Goal: Information Seeking & Learning: Learn about a topic

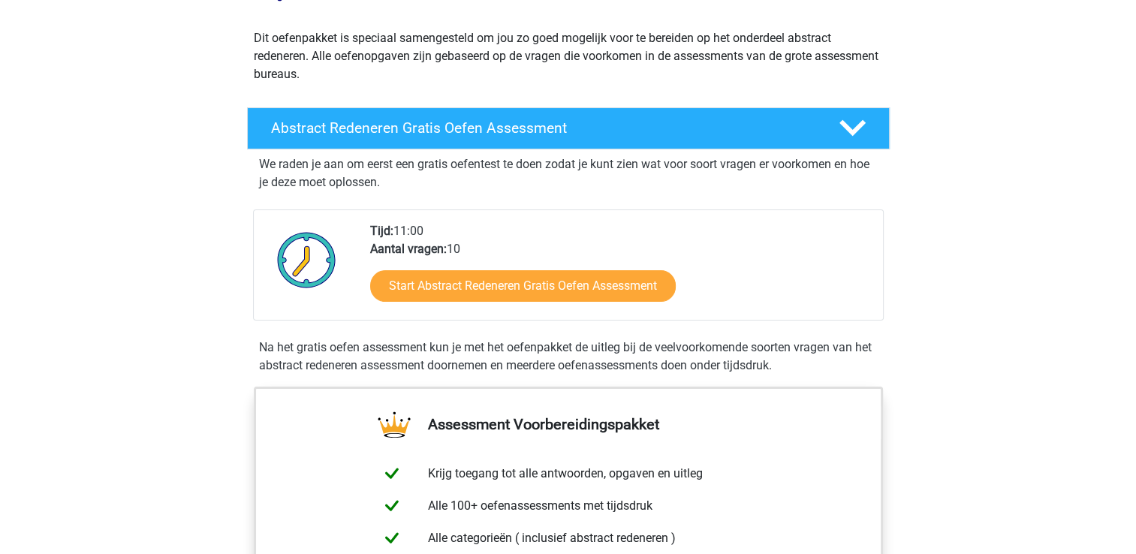
scroll to position [172, 0]
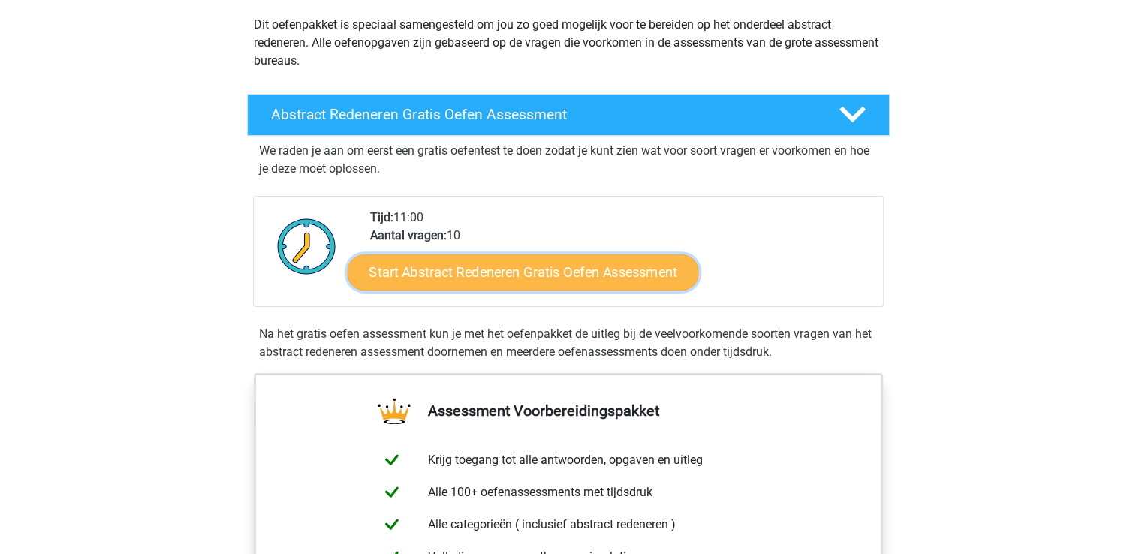
click at [593, 273] on link "Start Abstract Redeneren Gratis Oefen Assessment" at bounding box center [522, 272] width 351 height 36
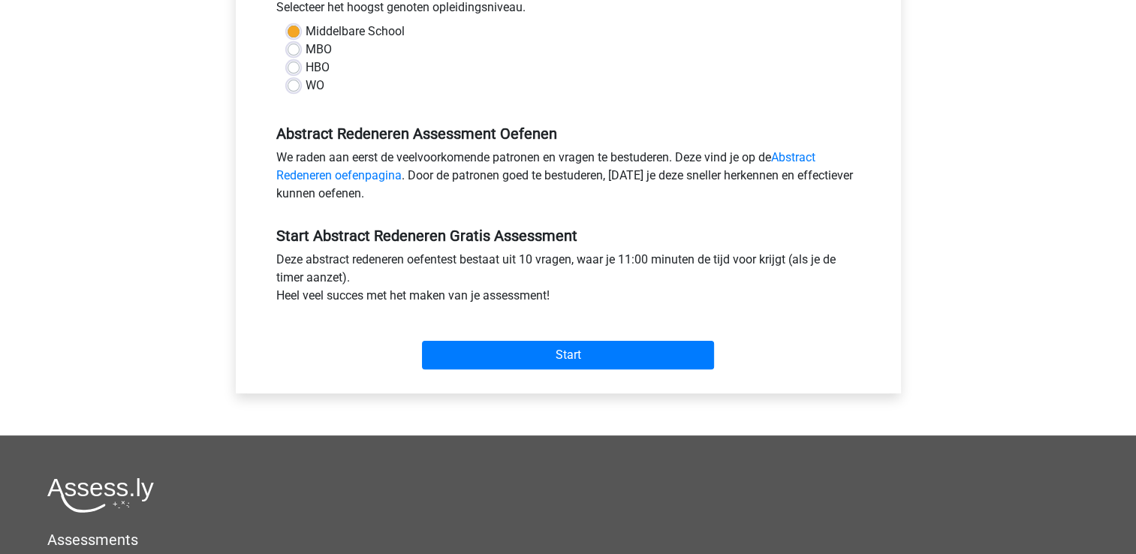
scroll to position [353, 0]
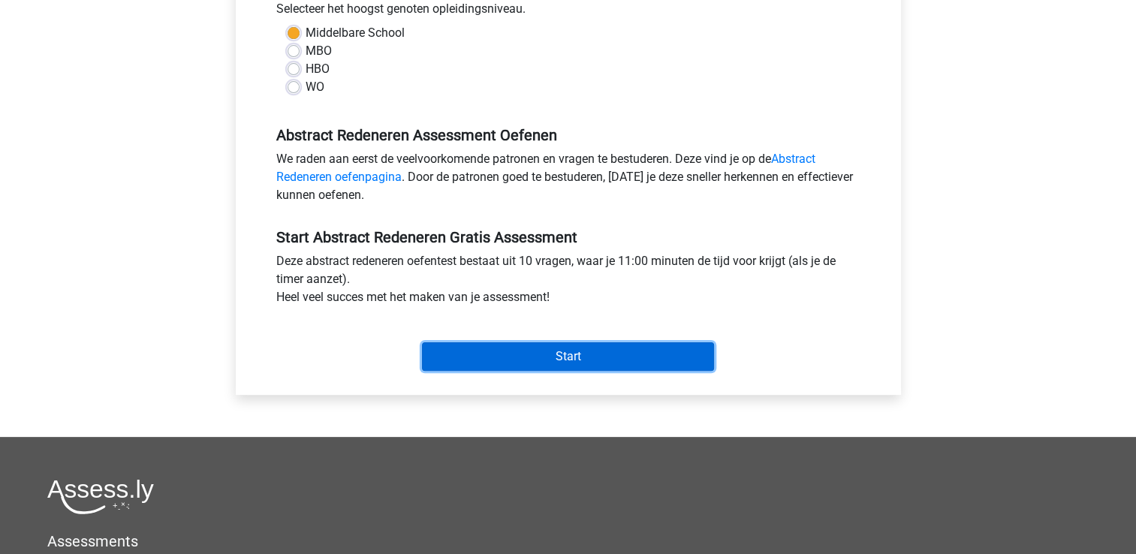
click at [632, 357] on input "Start" at bounding box center [568, 356] width 292 height 29
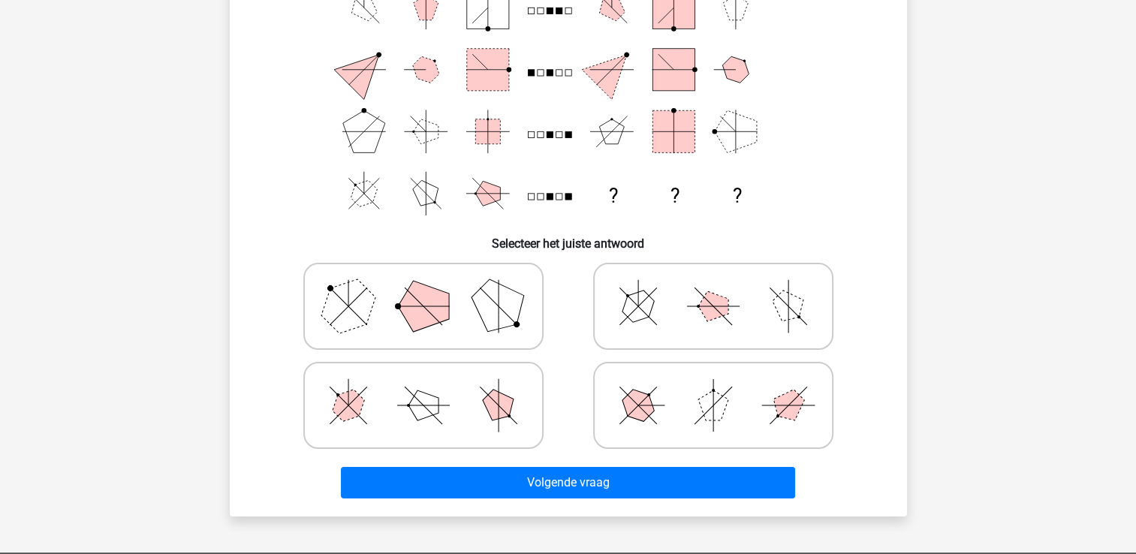
scroll to position [165, 0]
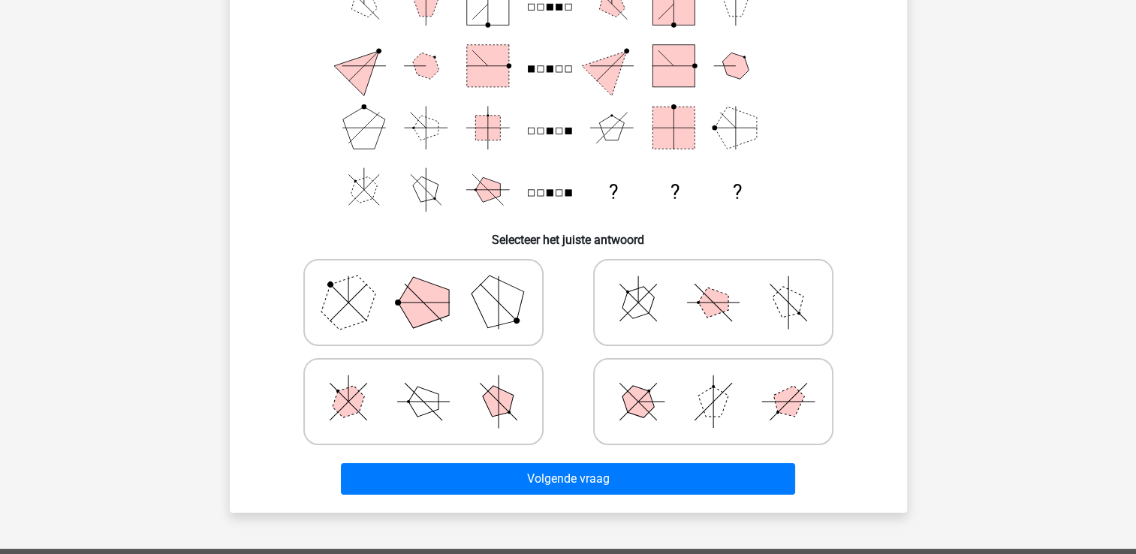
click at [449, 317] on icon at bounding box center [423, 302] width 225 height 75
click at [433, 284] on input "radio" at bounding box center [429, 279] width 10 height 10
radio input "true"
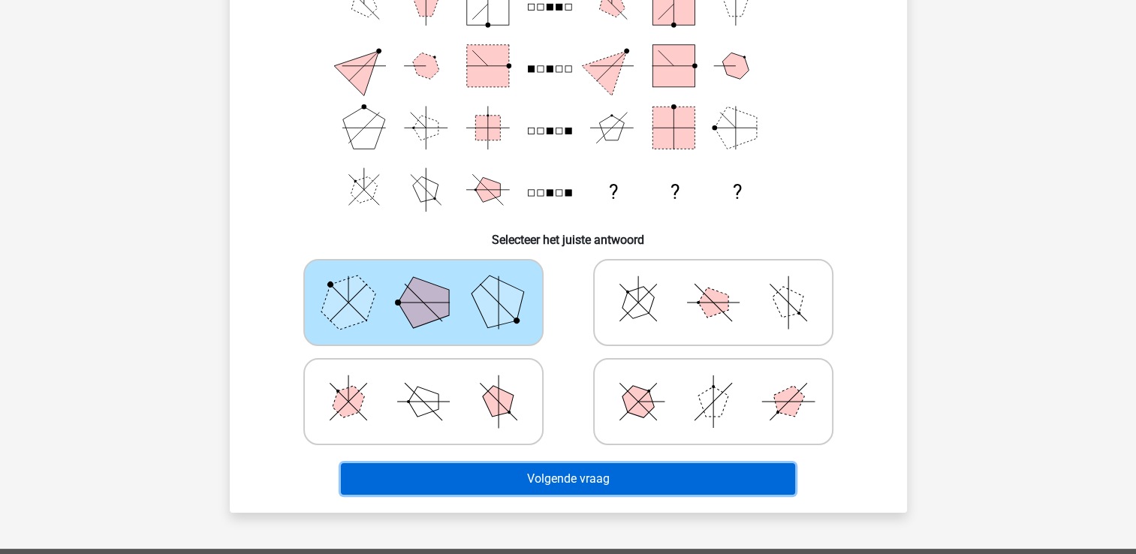
click at [532, 482] on button "Volgende vraag" at bounding box center [568, 479] width 454 height 32
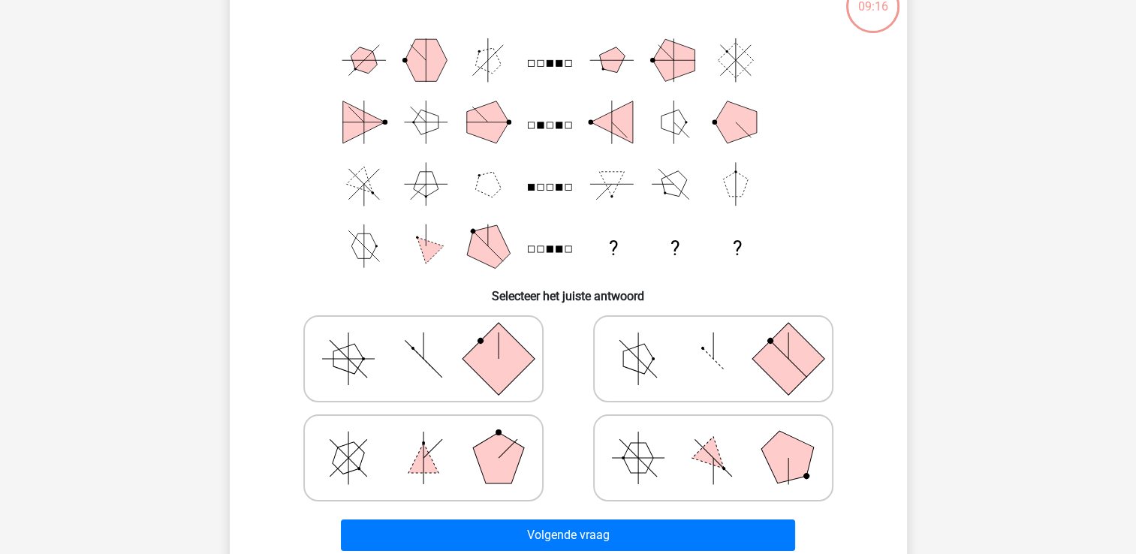
scroll to position [107, 0]
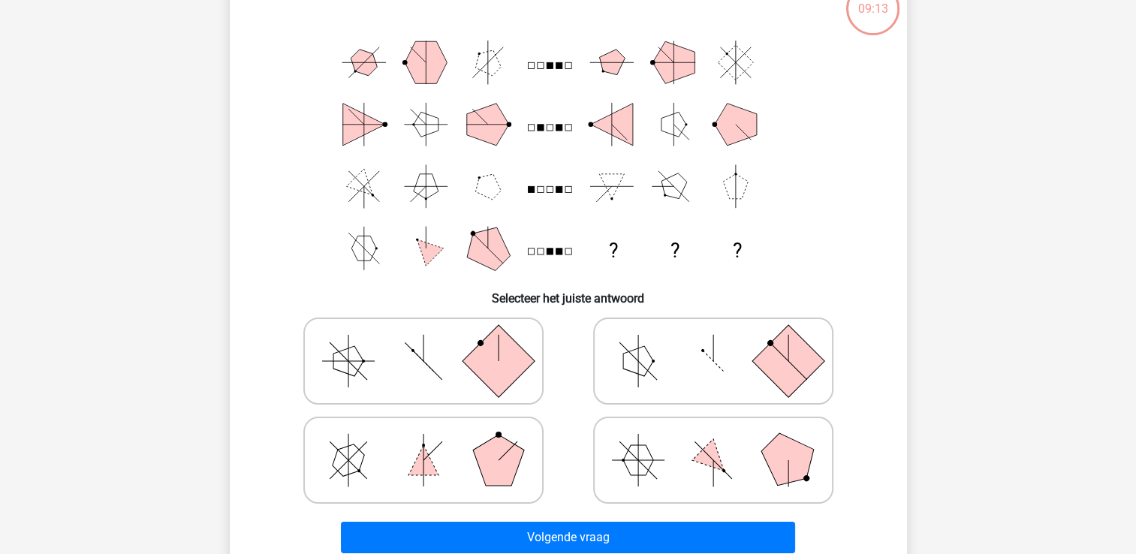
drag, startPoint x: 1136, startPoint y: 179, endPoint x: 1142, endPoint y: 201, distance: 23.3
click at [1136, 201] on html "Registreer Nederlands English" at bounding box center [568, 448] width 1136 height 1111
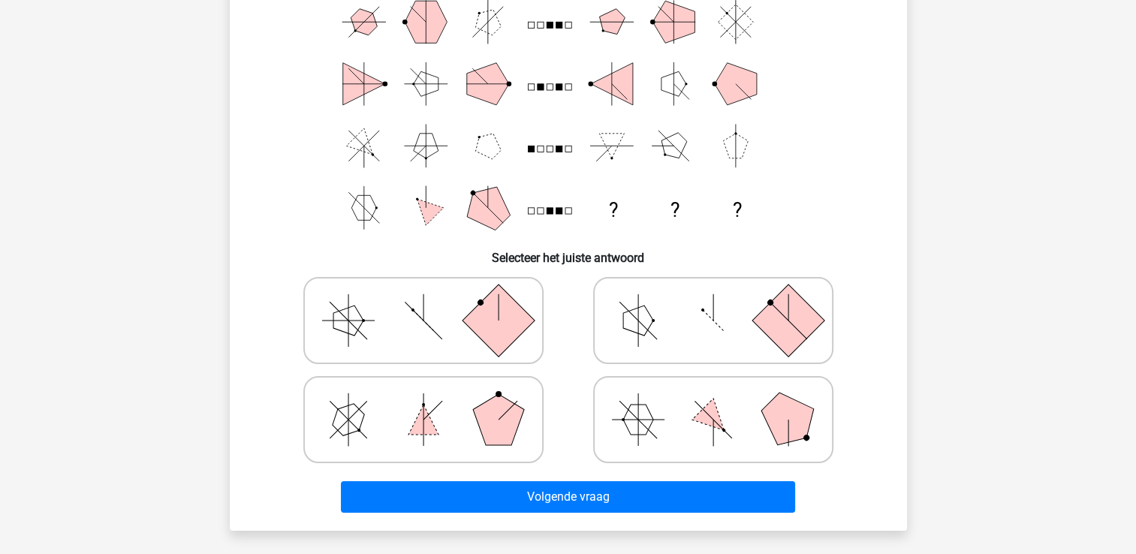
scroll to position [149, 0]
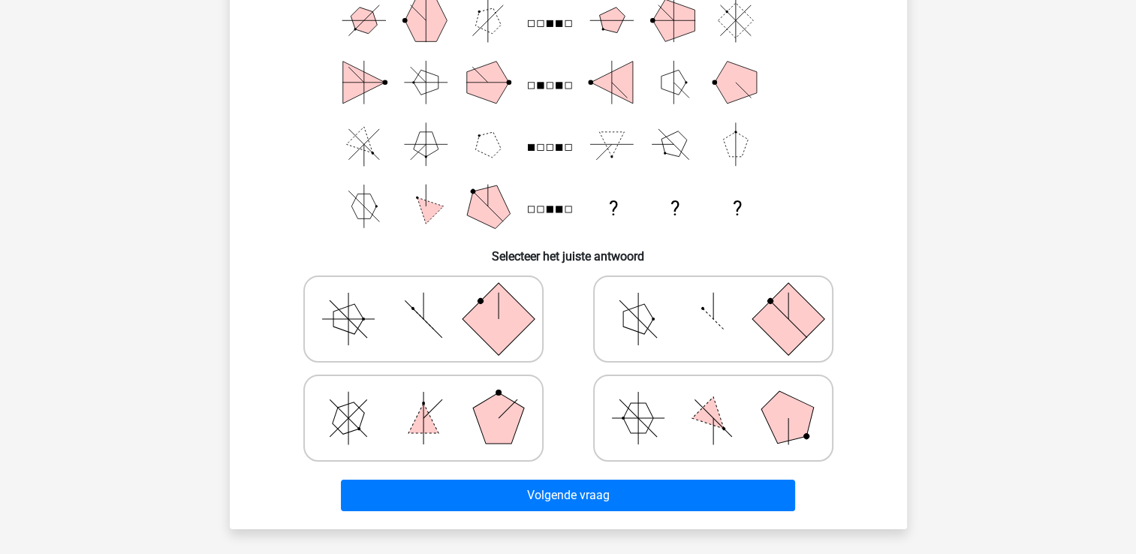
click at [504, 323] on rect at bounding box center [498, 319] width 72 height 72
click at [433, 300] on input "radio" at bounding box center [429, 296] width 10 height 10
radio input "true"
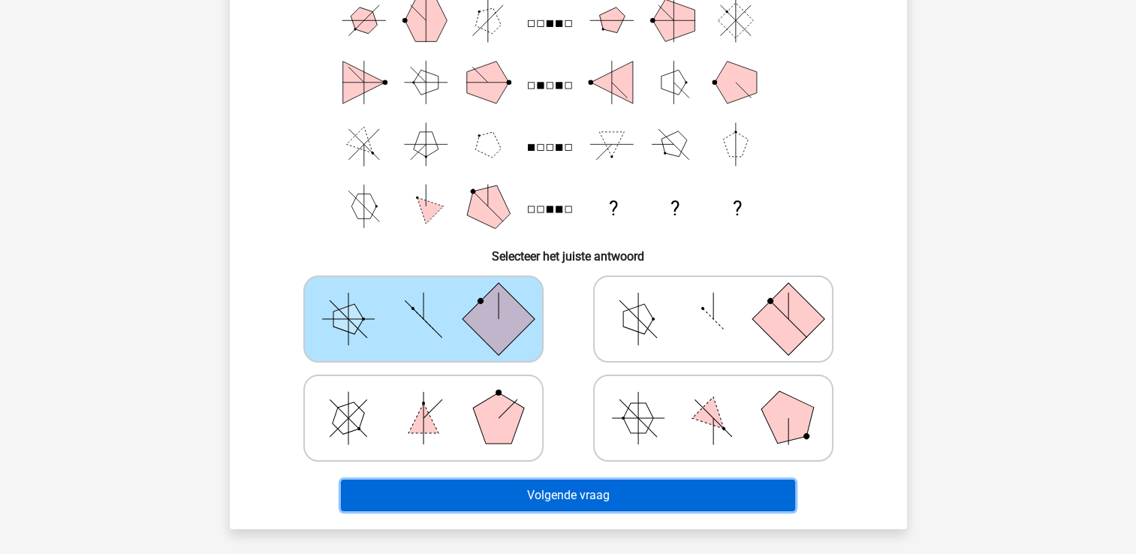
click at [534, 496] on button "Volgende vraag" at bounding box center [568, 496] width 454 height 32
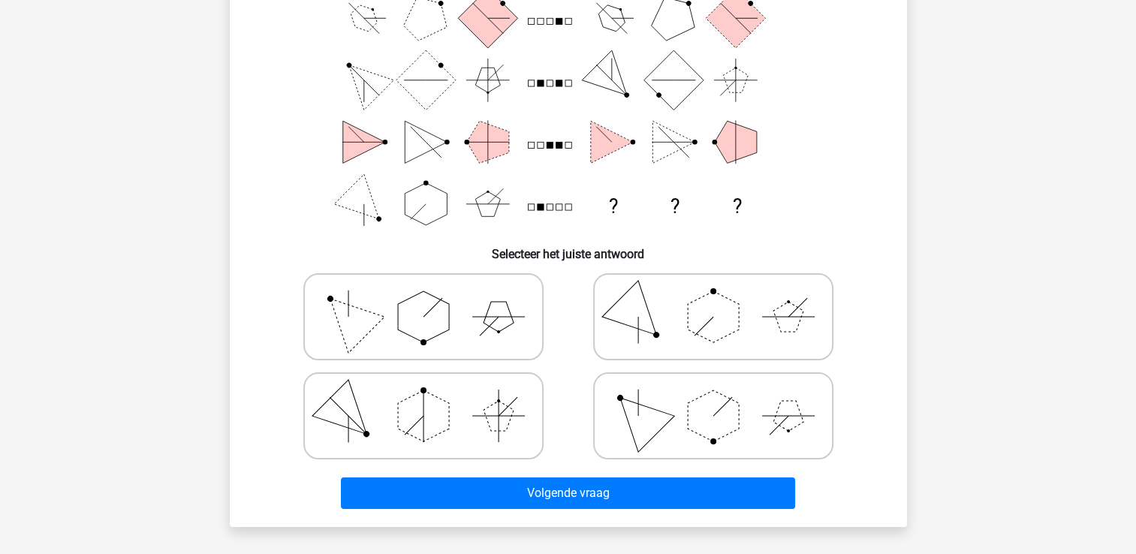
scroll to position [168, 0]
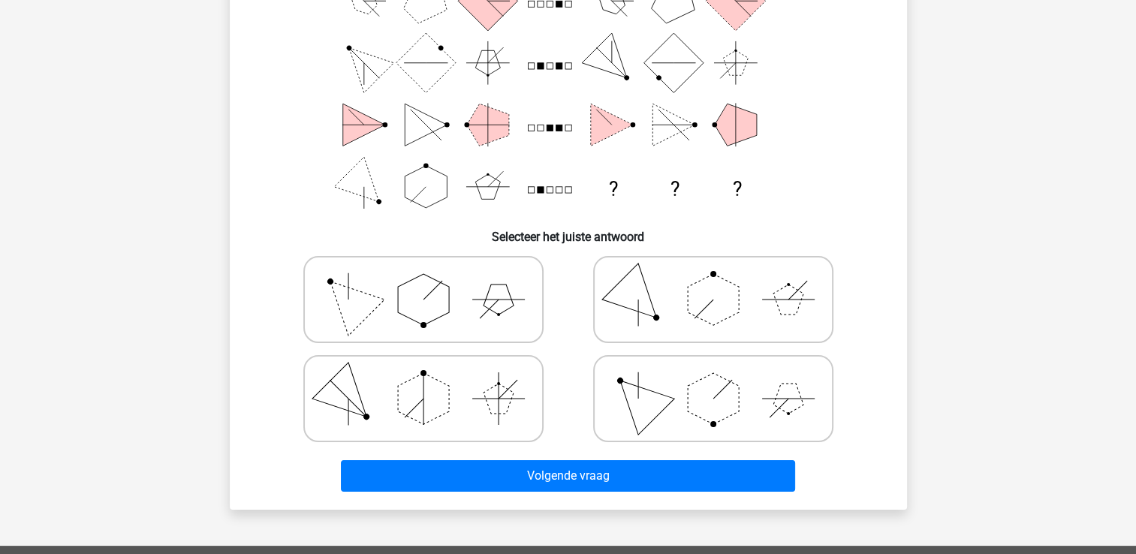
click at [466, 303] on icon at bounding box center [423, 299] width 225 height 75
click at [433, 281] on input "radio" at bounding box center [429, 276] width 10 height 10
radio input "true"
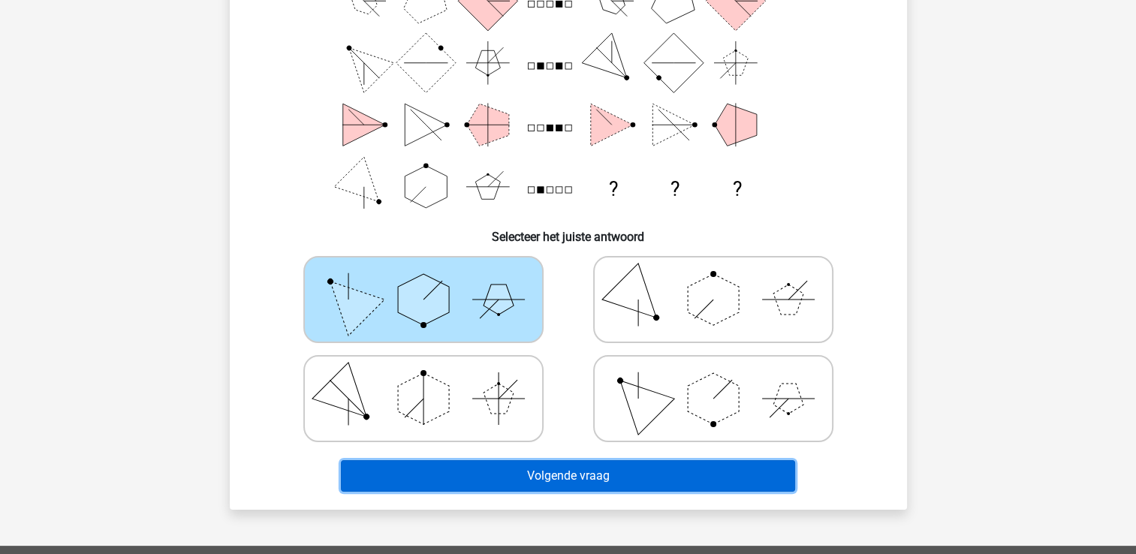
click at [555, 478] on button "Volgende vraag" at bounding box center [568, 476] width 454 height 32
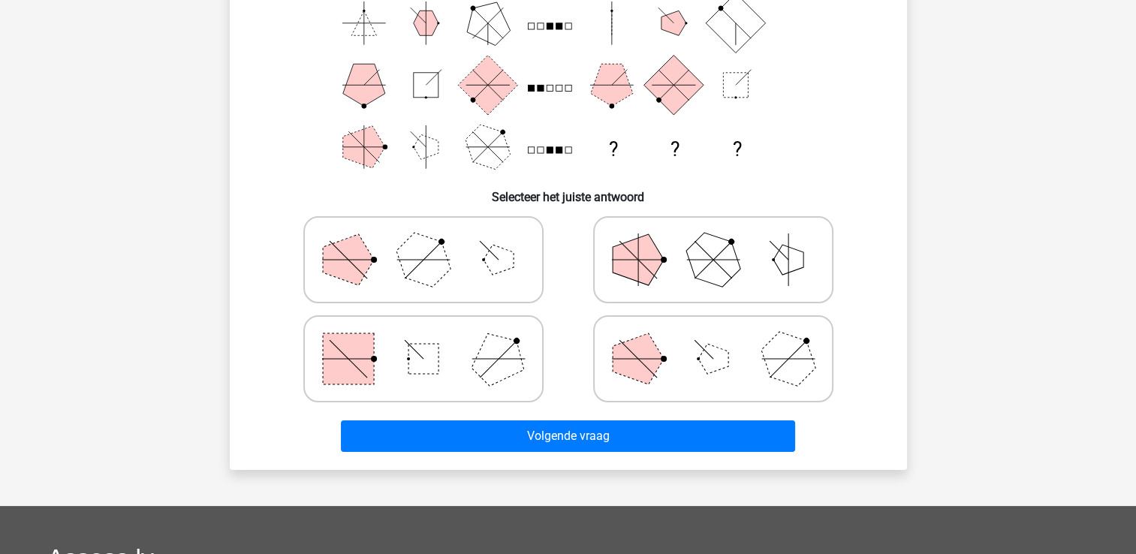
scroll to position [210, 0]
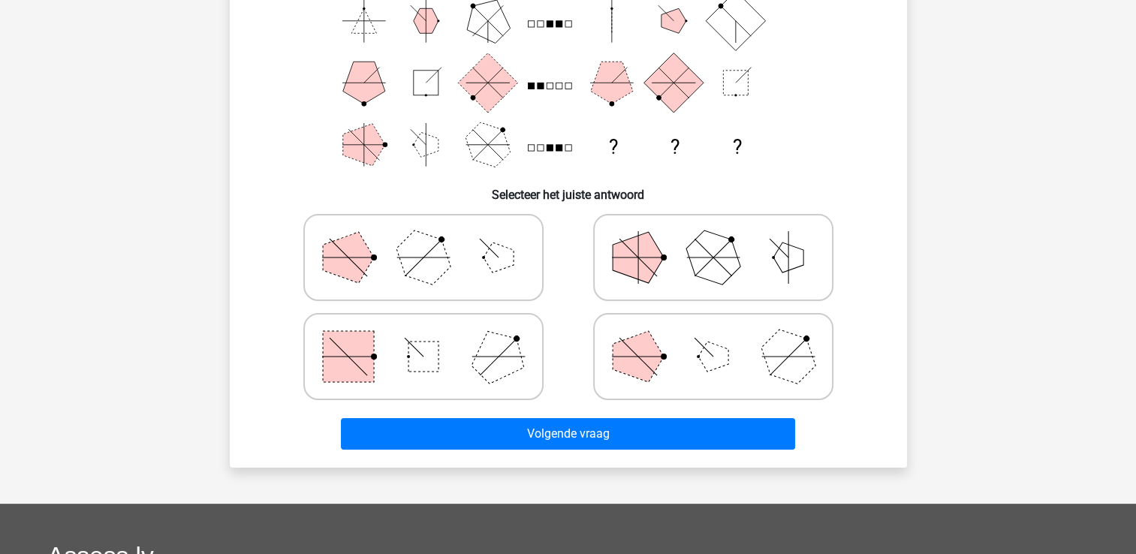
click at [489, 366] on icon at bounding box center [423, 356] width 225 height 75
click at [433, 338] on input "radio" at bounding box center [429, 333] width 10 height 10
radio input "true"
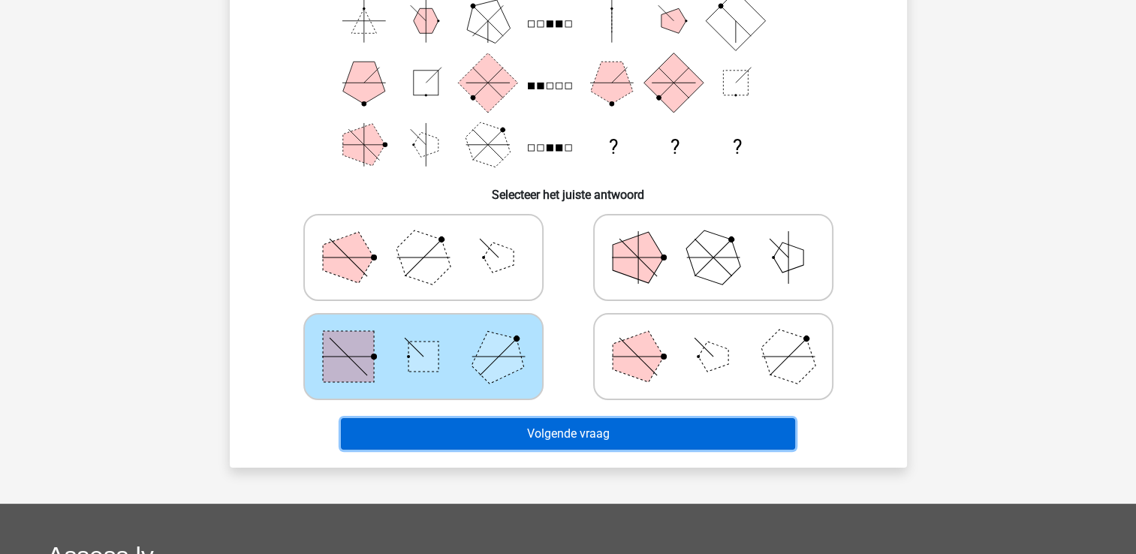
click at [574, 425] on button "Volgende vraag" at bounding box center [568, 434] width 454 height 32
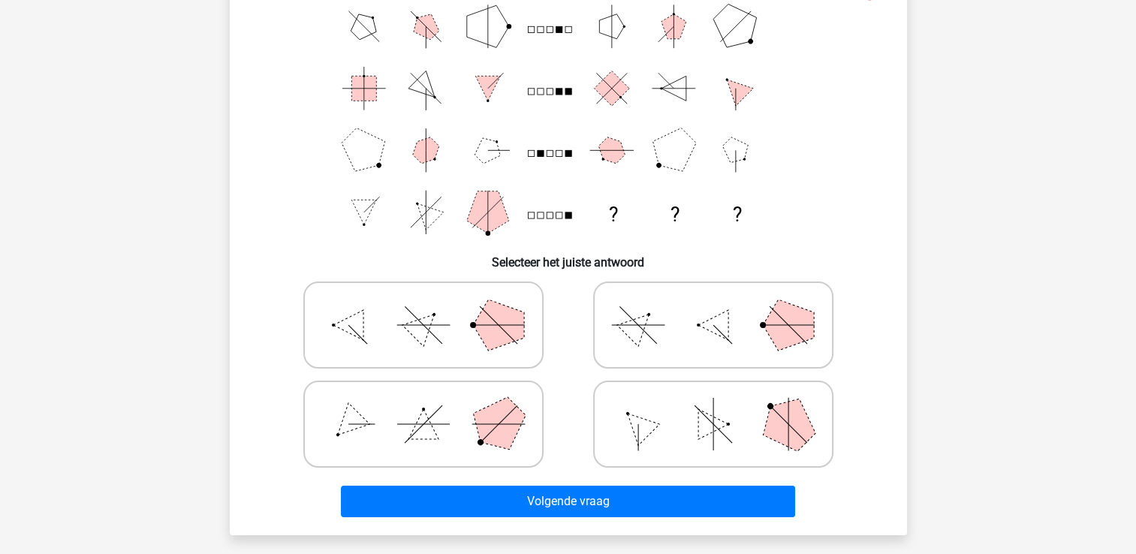
scroll to position [126, 0]
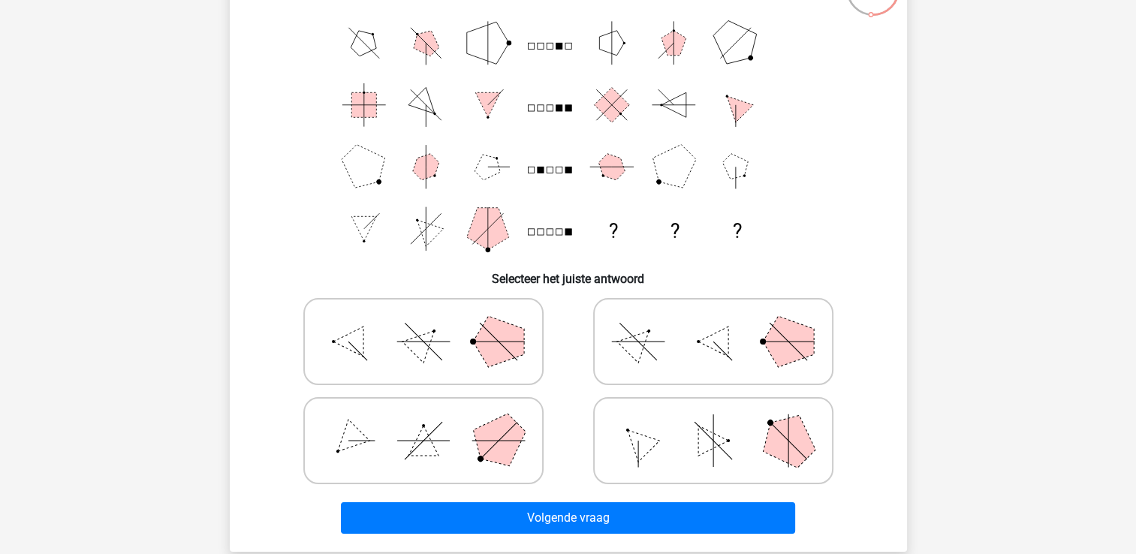
click at [443, 337] on icon at bounding box center [423, 341] width 225 height 75
click at [433, 323] on input "radio" at bounding box center [429, 318] width 10 height 10
radio input "true"
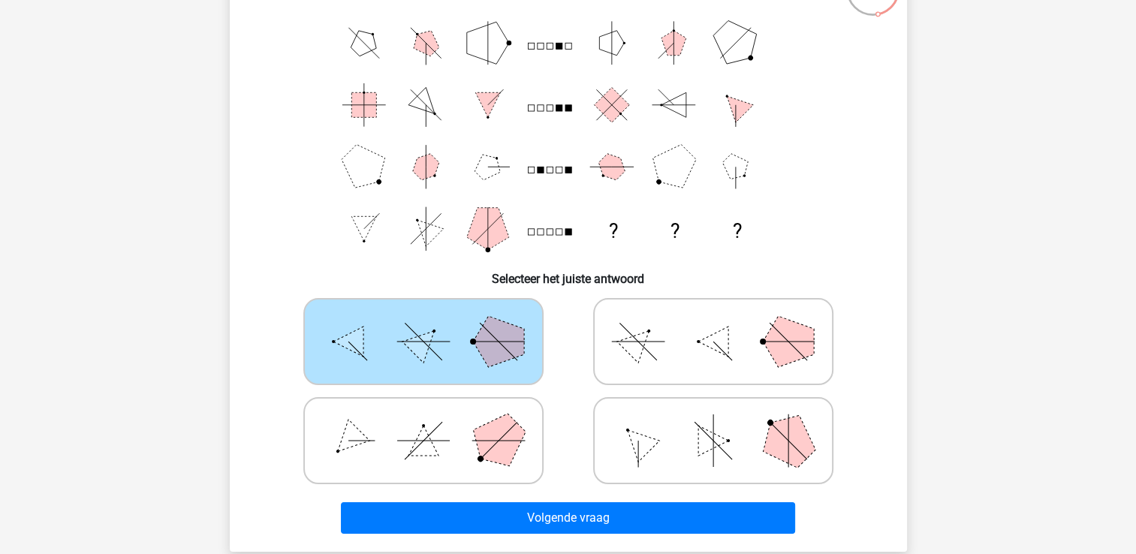
click at [752, 442] on icon at bounding box center [713, 440] width 225 height 75
click at [723, 422] on input "radio" at bounding box center [718, 417] width 10 height 10
radio input "true"
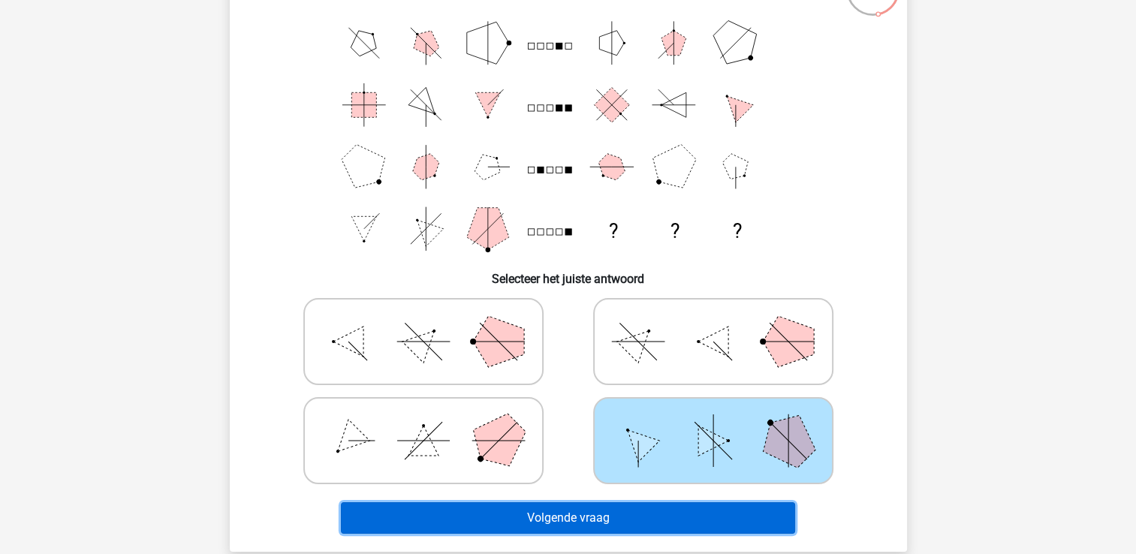
click at [648, 521] on button "Volgende vraag" at bounding box center [568, 518] width 454 height 32
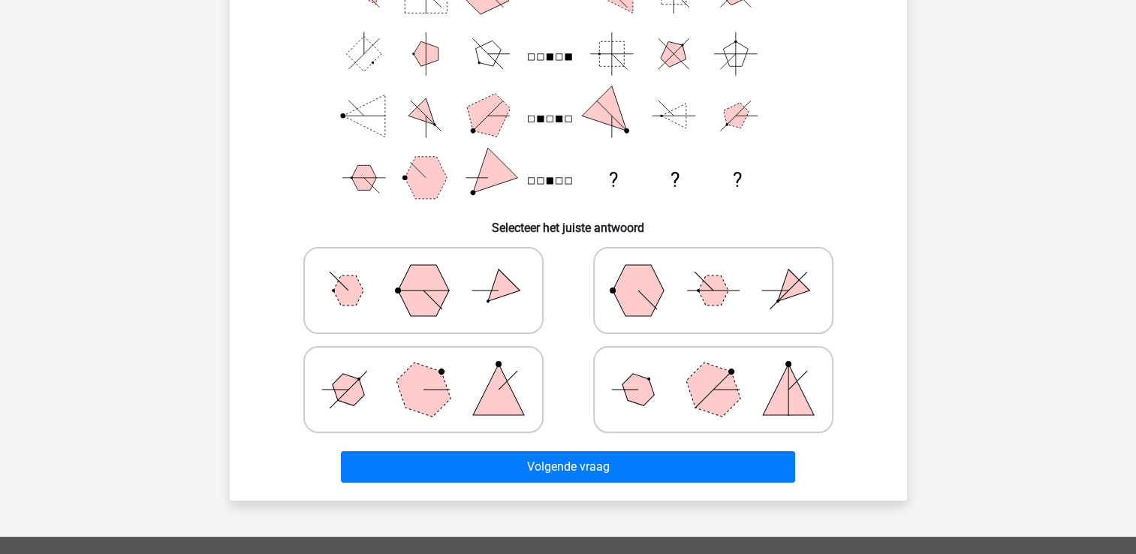
scroll to position [168, 0]
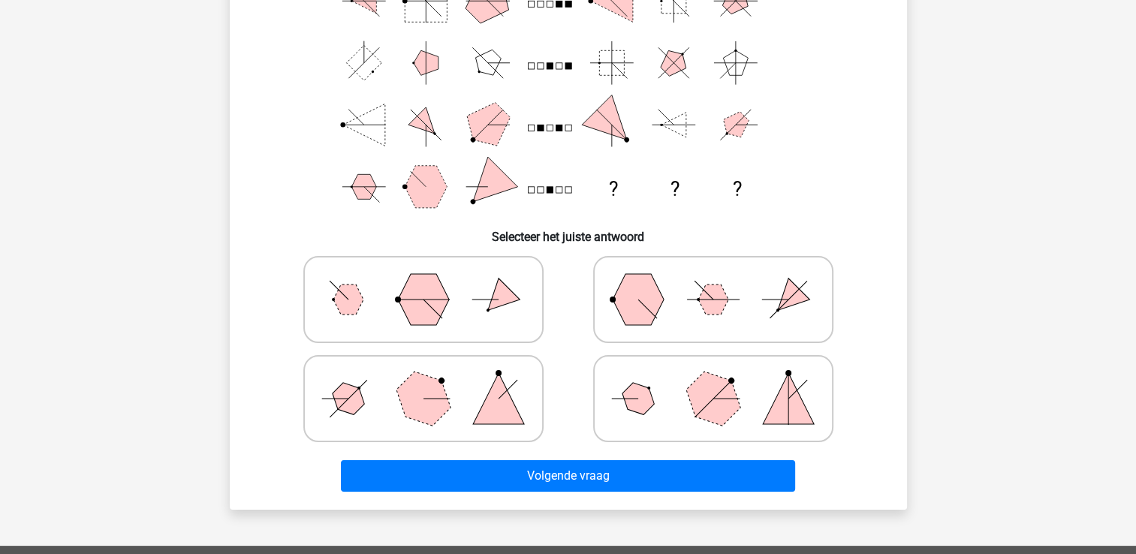
click at [711, 398] on polygon at bounding box center [713, 399] width 72 height 72
click at [713, 380] on input "radio" at bounding box center [718, 375] width 10 height 10
radio input "true"
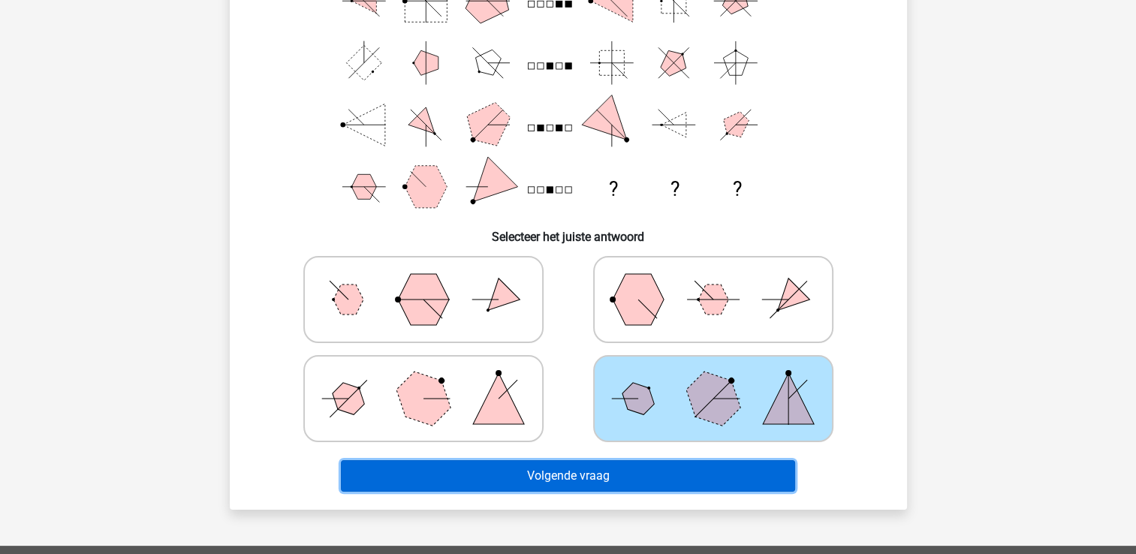
click at [607, 470] on button "Volgende vraag" at bounding box center [568, 476] width 454 height 32
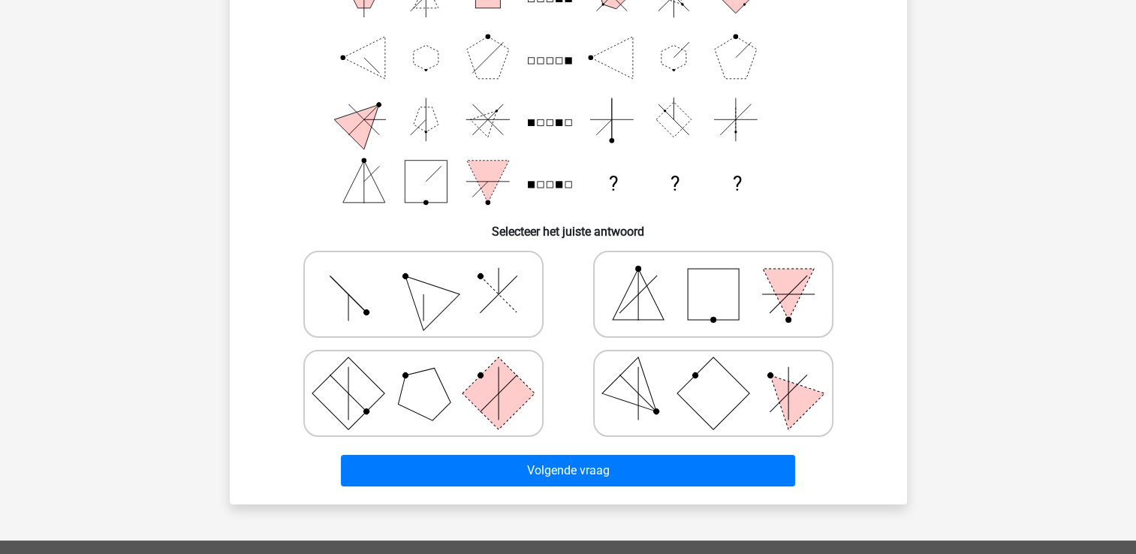
scroll to position [176, 0]
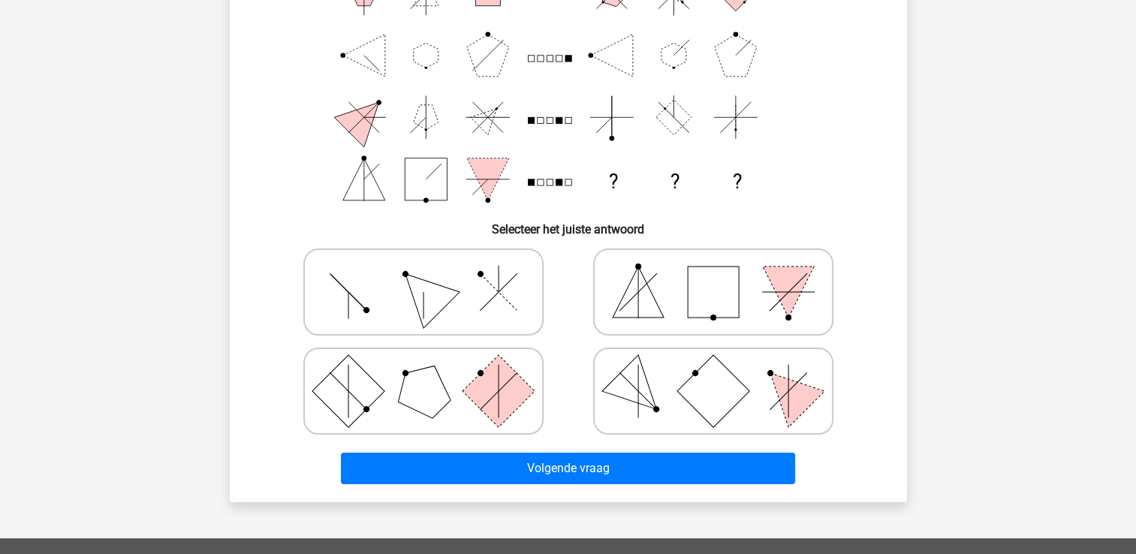
click at [466, 304] on icon at bounding box center [423, 292] width 225 height 75
click at [433, 273] on input "radio" at bounding box center [429, 269] width 10 height 10
radio input "true"
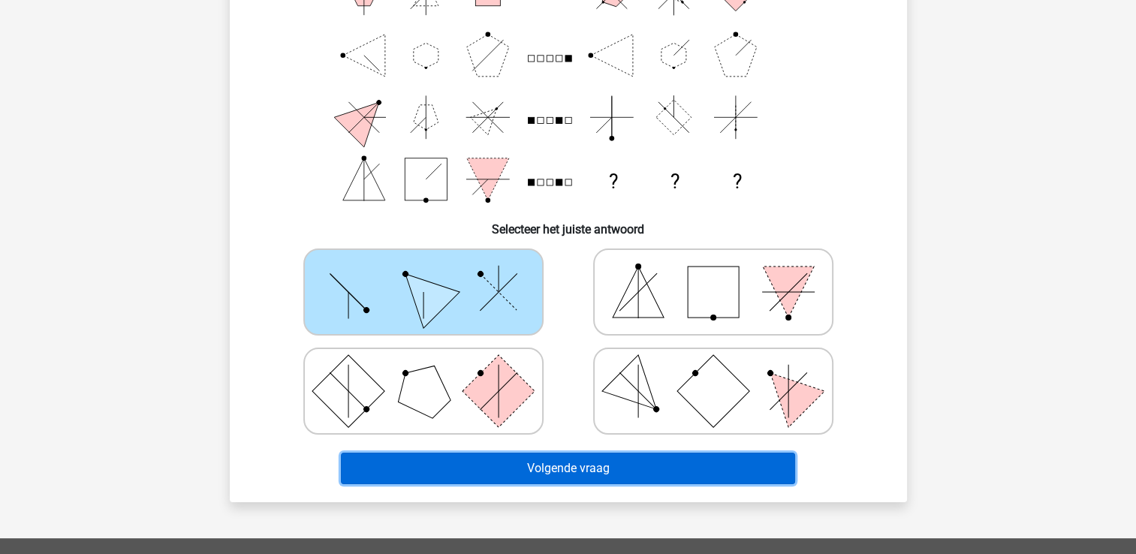
click at [533, 461] on button "Volgende vraag" at bounding box center [568, 469] width 454 height 32
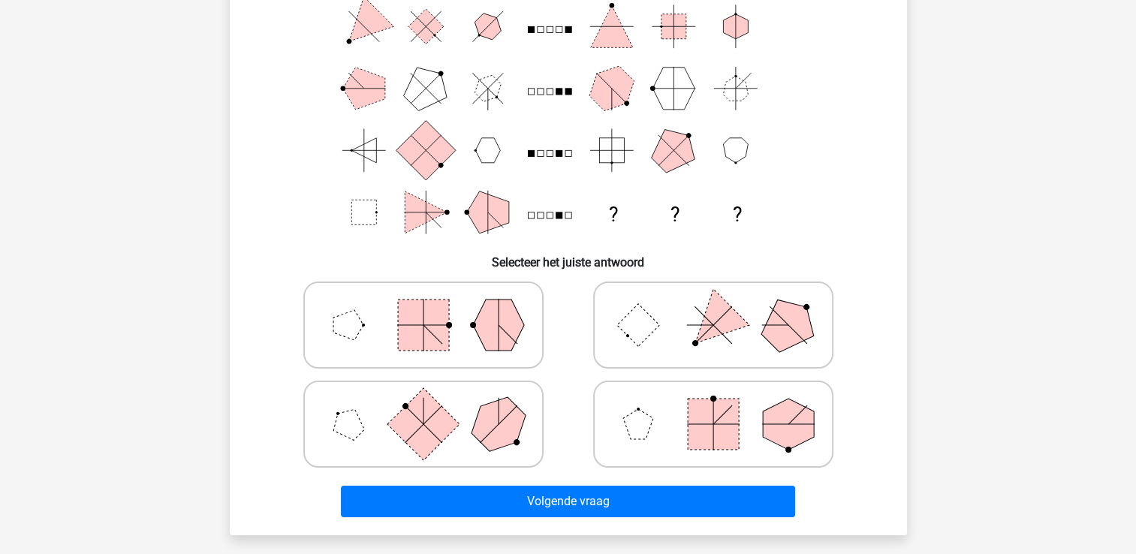
scroll to position [156, 0]
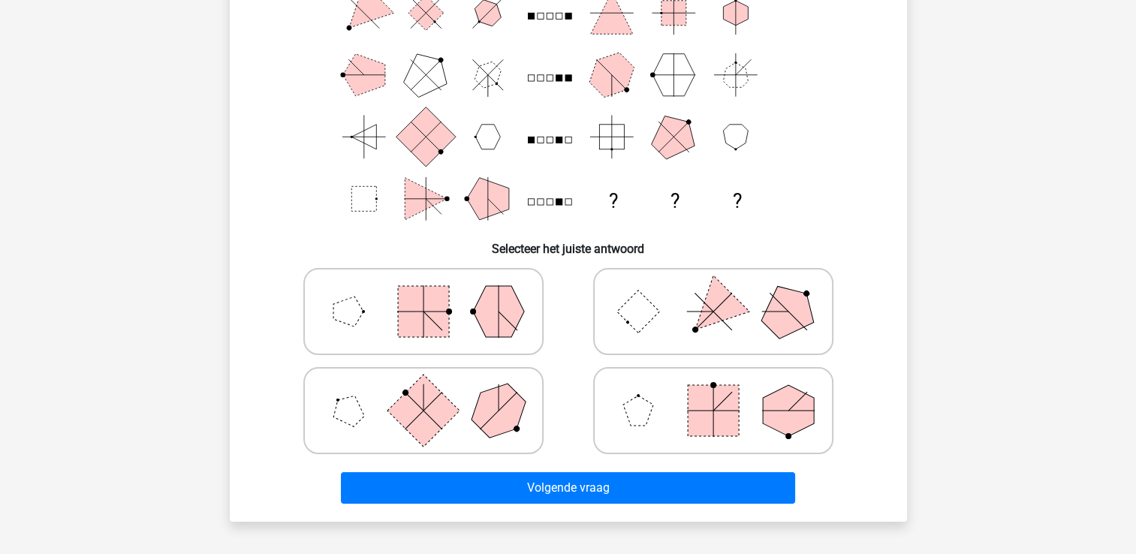
click at [439, 308] on rect at bounding box center [423, 311] width 51 height 51
click at [433, 293] on input "radio" at bounding box center [429, 288] width 10 height 10
radio input "true"
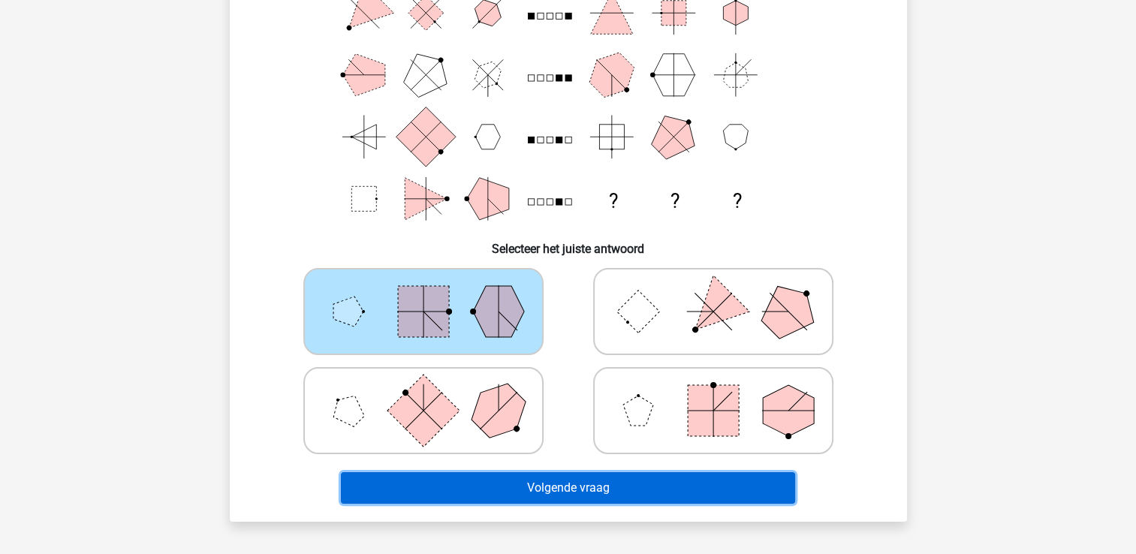
click at [535, 486] on button "Volgende vraag" at bounding box center [568, 488] width 454 height 32
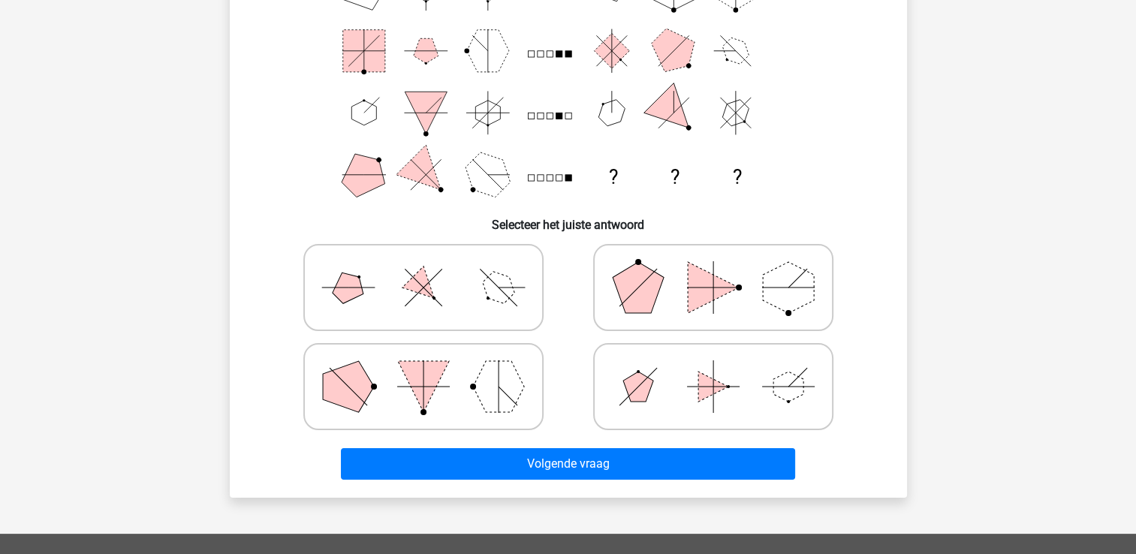
scroll to position [172, 0]
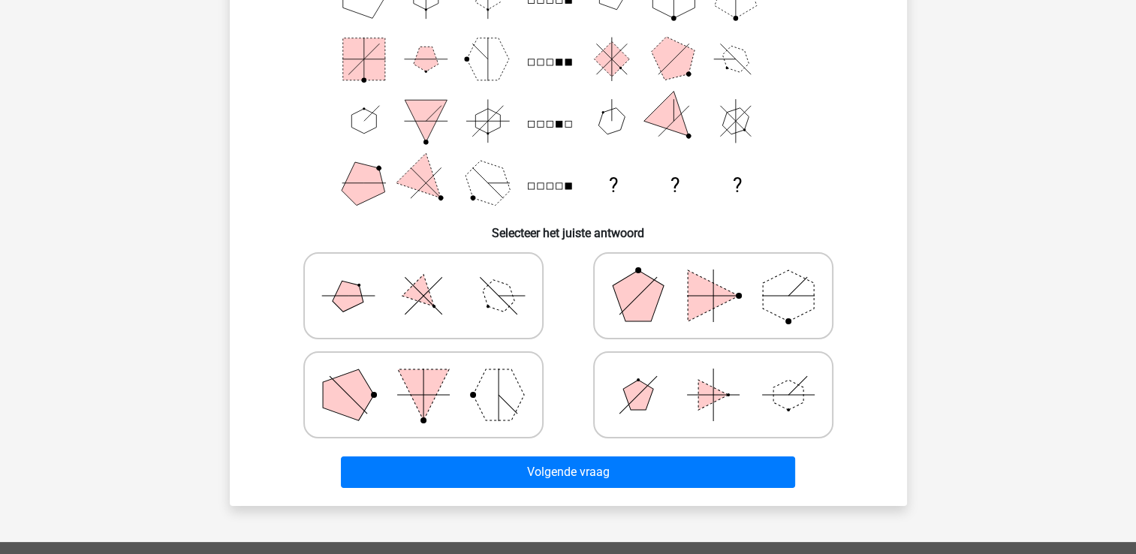
click at [478, 294] on icon at bounding box center [423, 295] width 225 height 75
click at [433, 277] on input "radio" at bounding box center [429, 272] width 10 height 10
radio input "true"
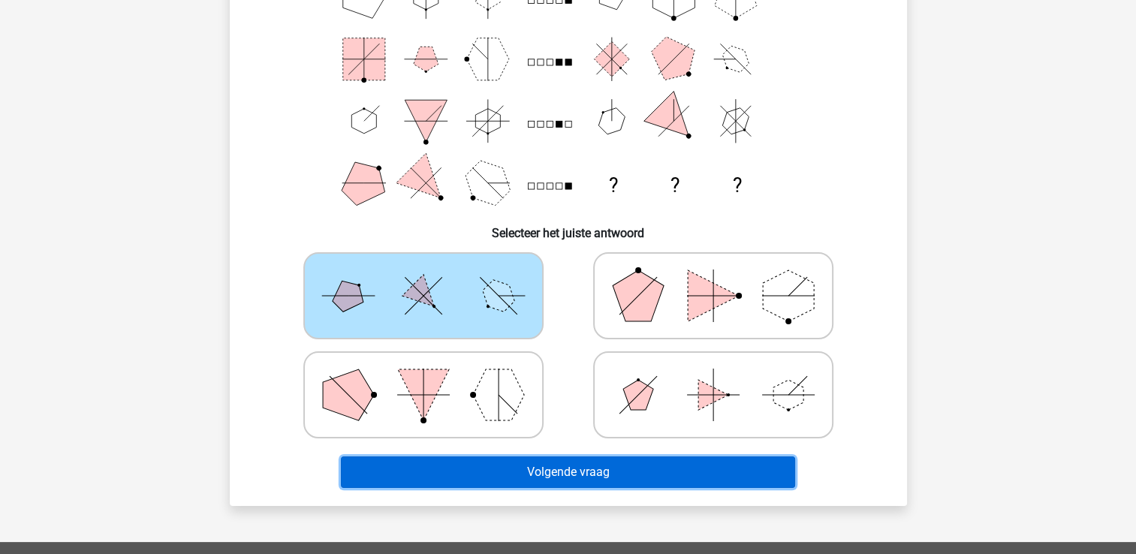
click at [520, 470] on button "Volgende vraag" at bounding box center [568, 473] width 454 height 32
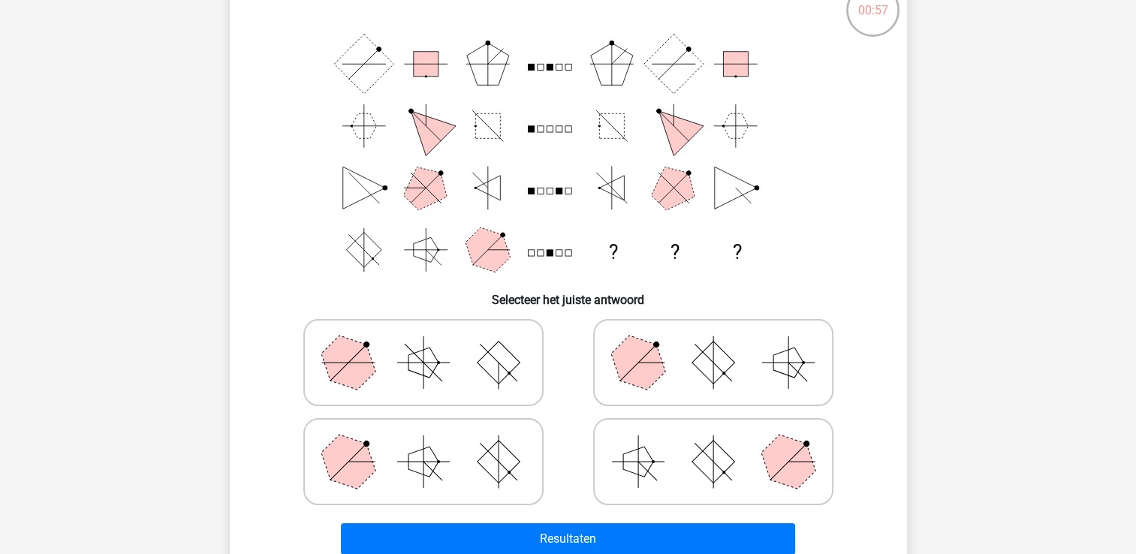
scroll to position [110, 0]
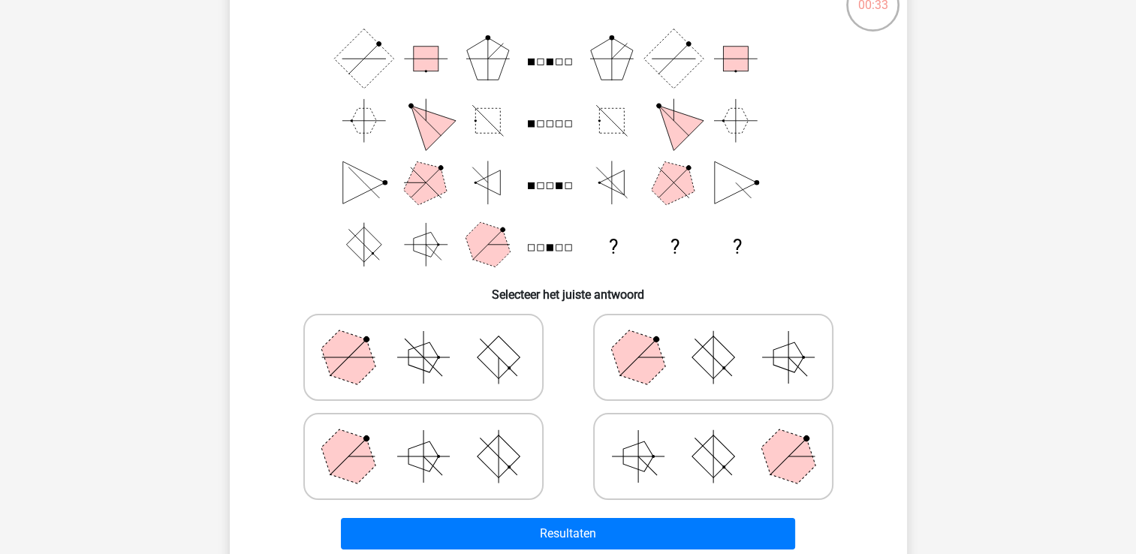
click at [484, 448] on rect at bounding box center [498, 457] width 43 height 43
click at [433, 438] on input "radio" at bounding box center [429, 433] width 10 height 10
radio input "true"
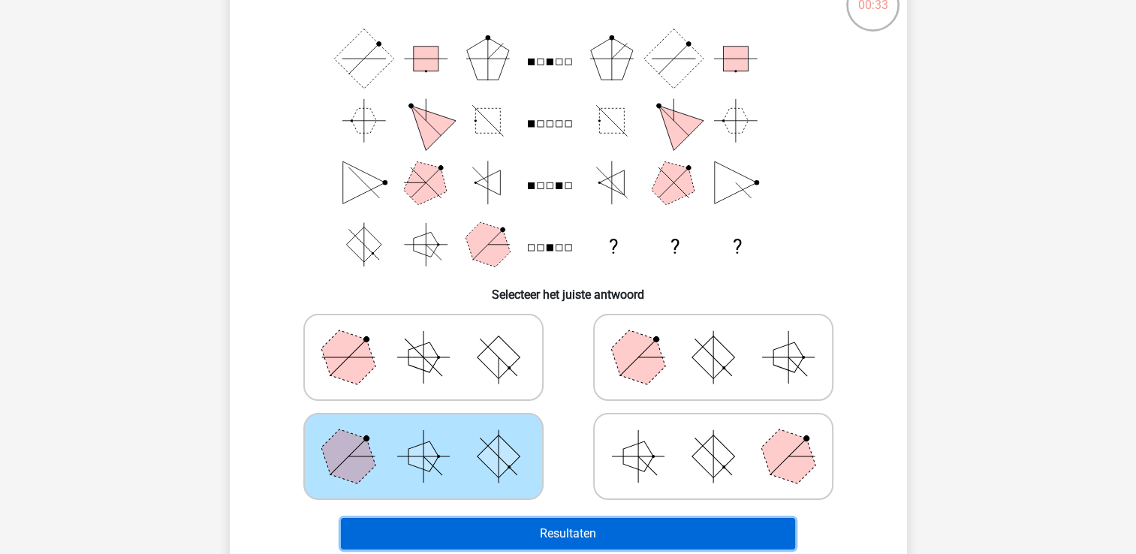
click at [578, 530] on button "Resultaten" at bounding box center [568, 534] width 454 height 32
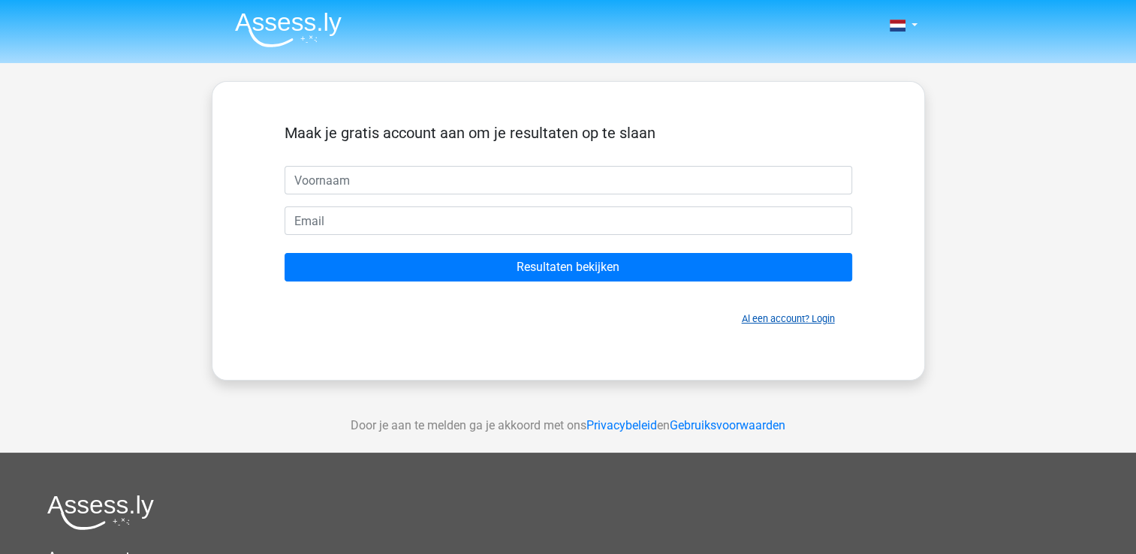
click at [780, 314] on link "Al een account? Login" at bounding box center [788, 318] width 93 height 11
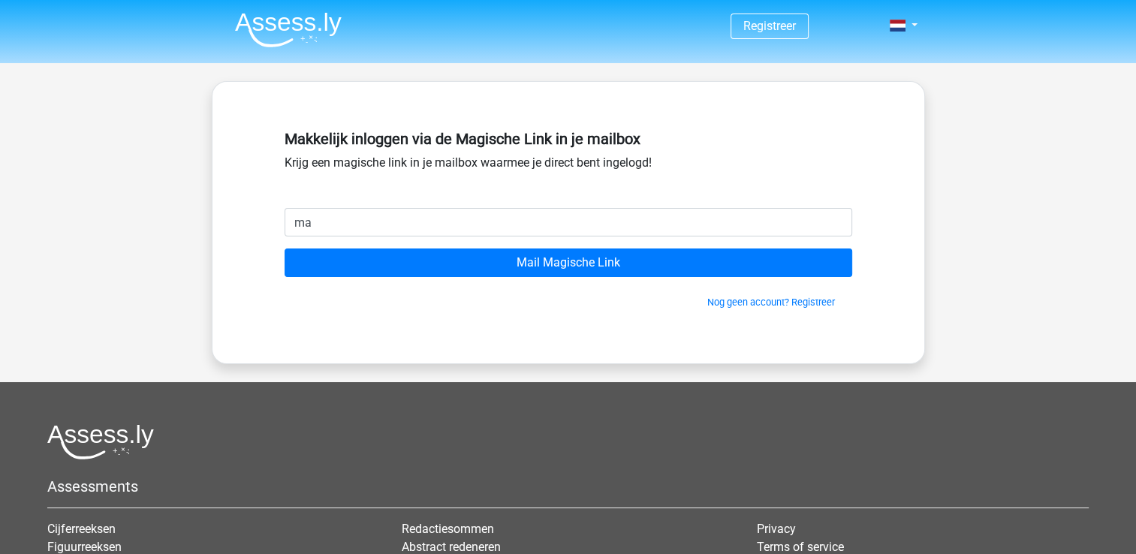
type input "[EMAIL_ADDRESS][DOMAIN_NAME]"
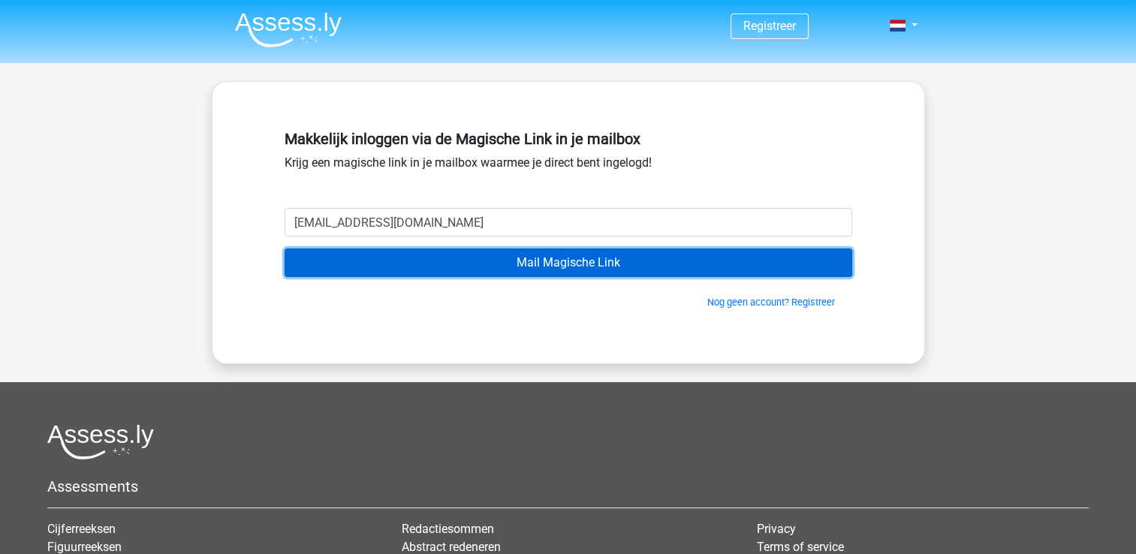
click at [604, 262] on input "Mail Magische Link" at bounding box center [569, 263] width 568 height 29
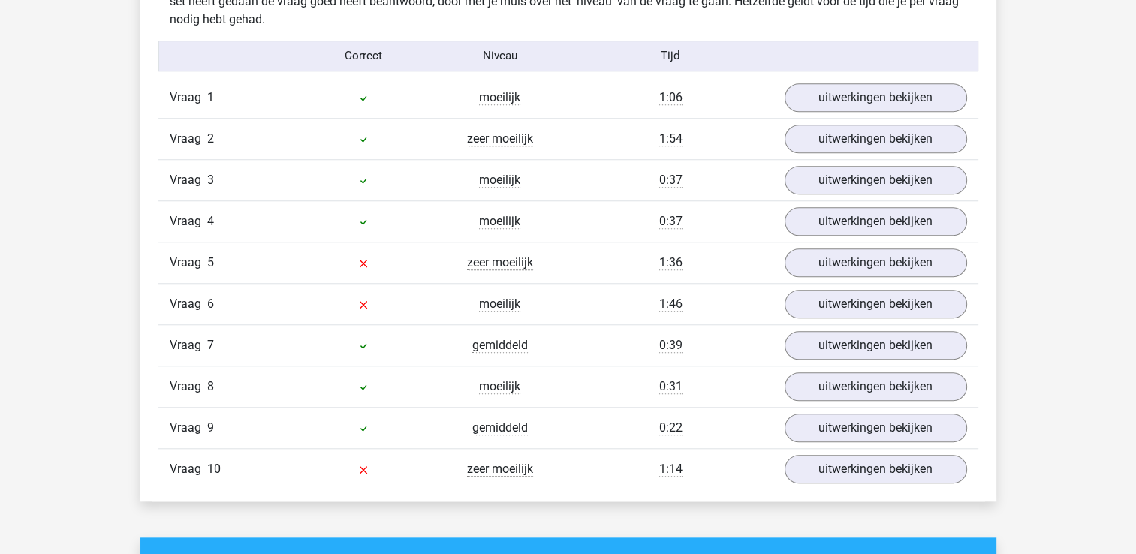
scroll to position [1319, 0]
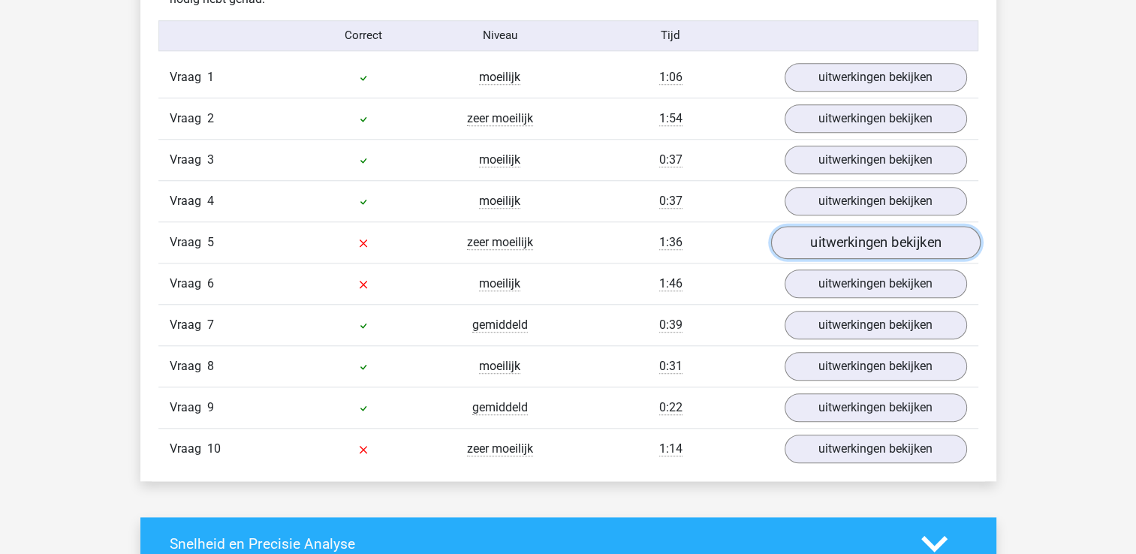
click at [841, 236] on link "uitwerkingen bekijken" at bounding box center [876, 242] width 210 height 33
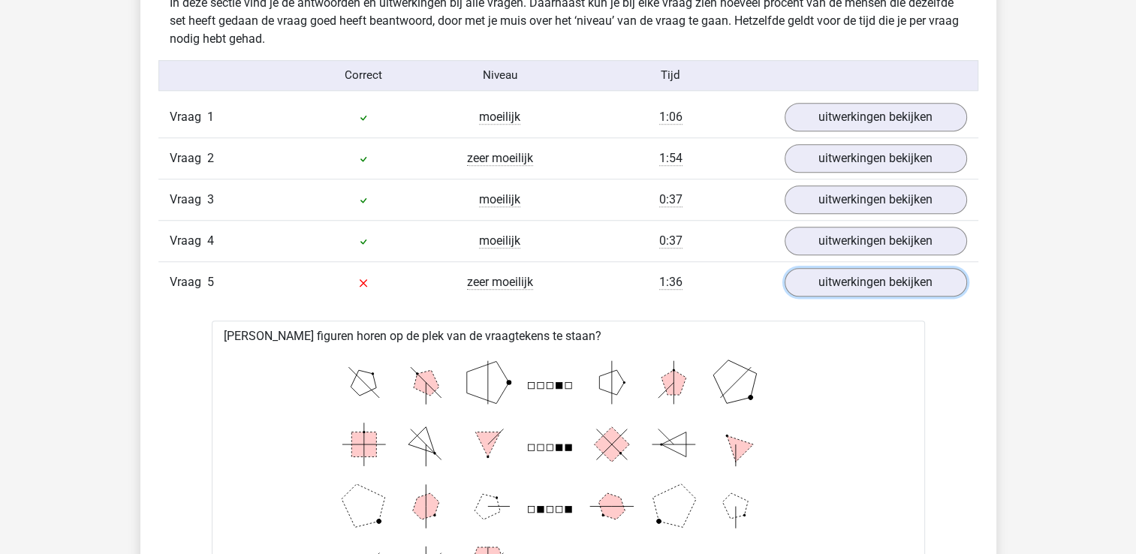
scroll to position [1274, 0]
